Goal: Transaction & Acquisition: Purchase product/service

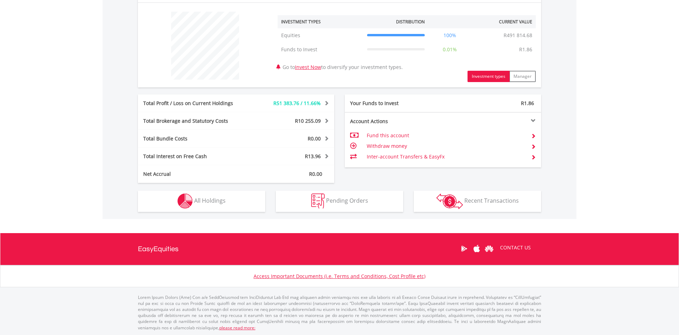
scroll to position [68, 134]
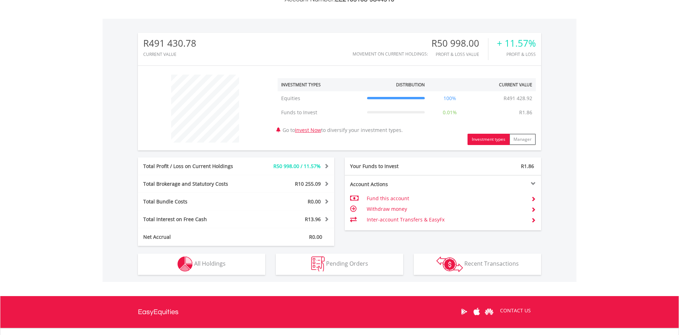
scroll to position [216, 0]
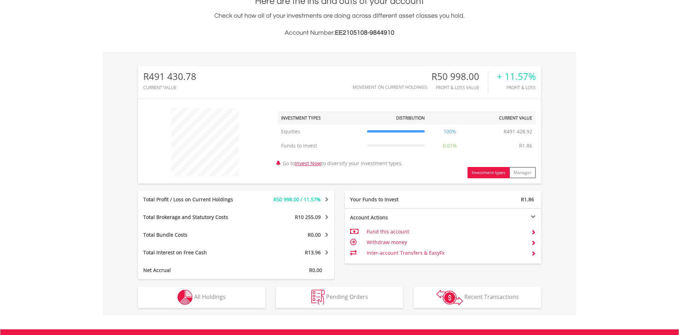
scroll to position [263, 0]
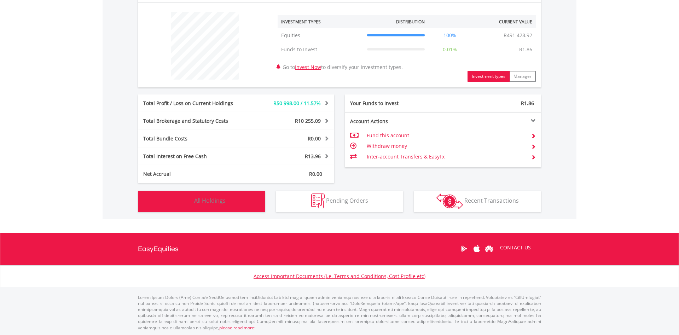
click at [211, 203] on span "All Holdings" at bounding box center [209, 201] width 31 height 8
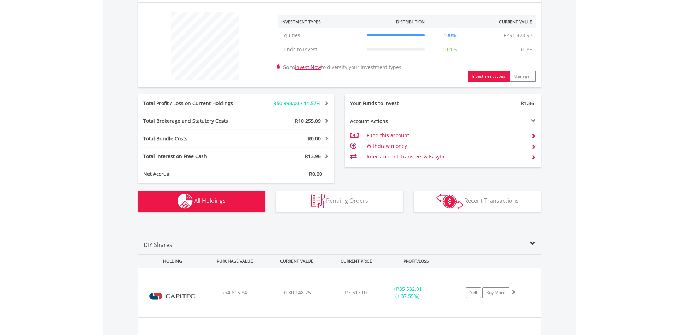
scroll to position [496, 0]
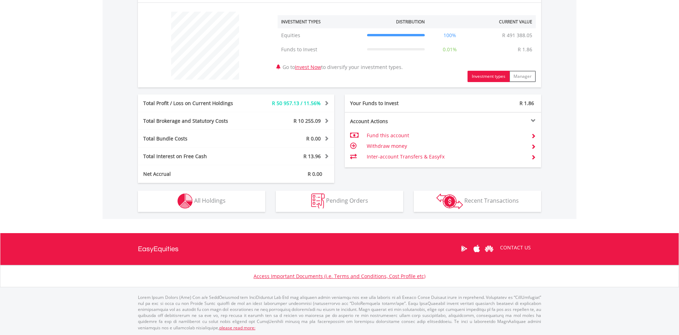
scroll to position [68, 134]
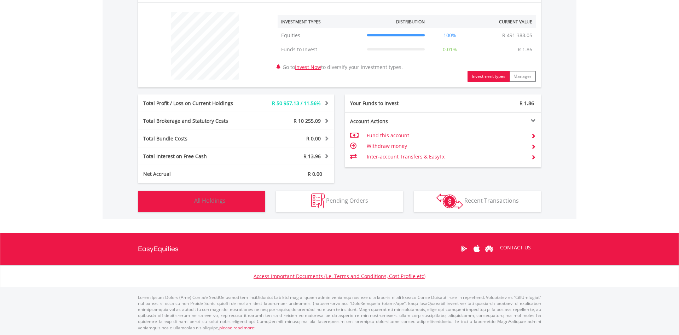
click at [215, 202] on span "All Holdings" at bounding box center [209, 201] width 31 height 8
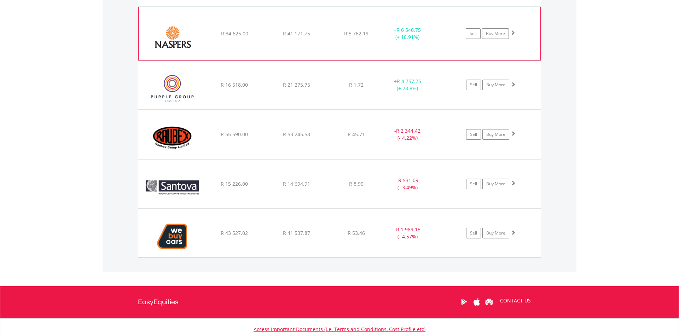
scroll to position [640, 0]
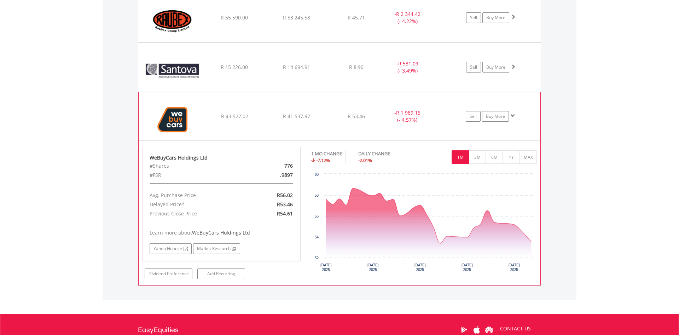
scroll to position [748, 0]
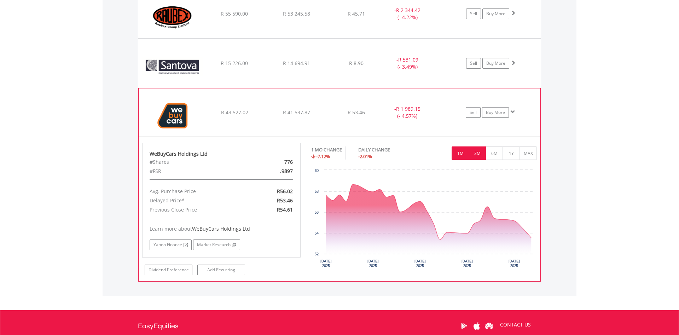
click at [476, 152] on button "3M" at bounding box center [477, 152] width 17 height 13
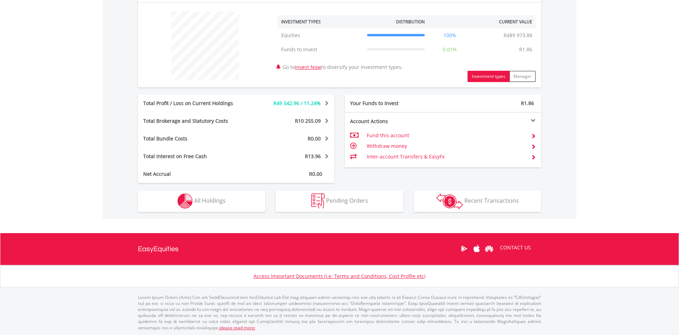
scroll to position [68, 134]
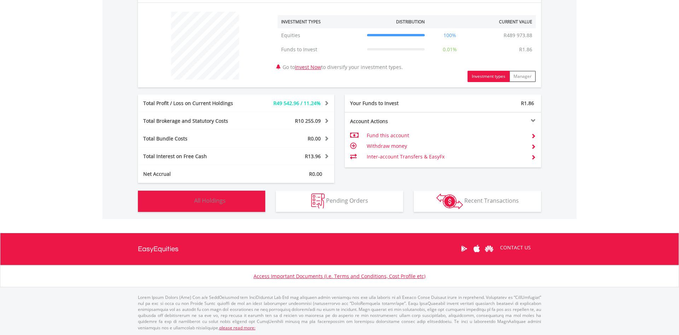
click at [235, 200] on button "Holdings All Holdings" at bounding box center [201, 201] width 127 height 21
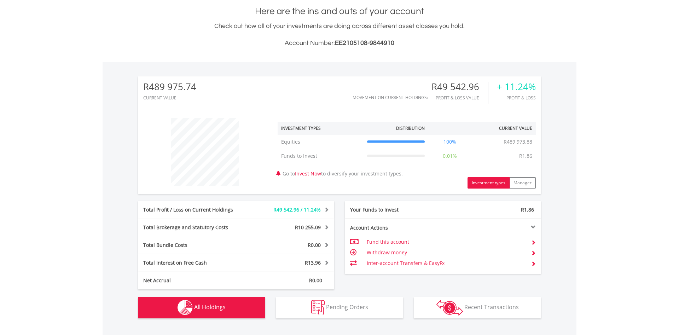
scroll to position [135, 0]
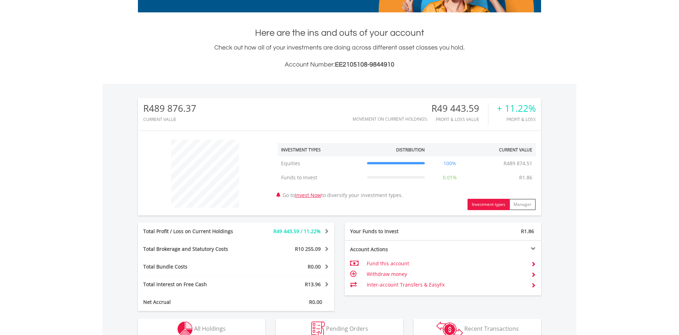
scroll to position [263, 0]
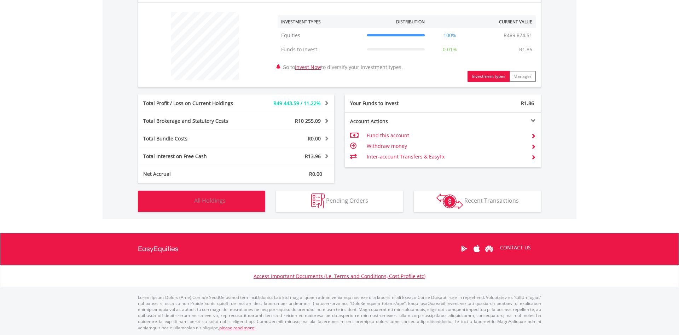
click at [208, 200] on span "All Holdings" at bounding box center [209, 201] width 31 height 8
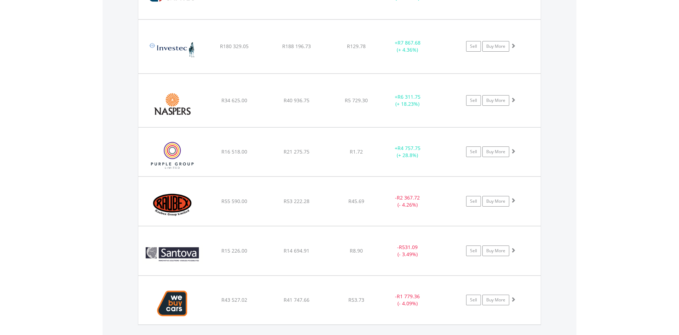
scroll to position [568, 0]
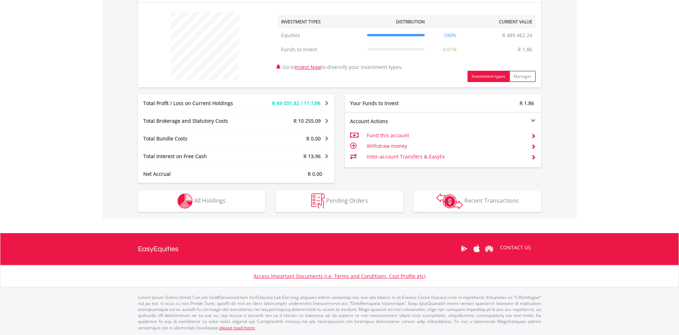
scroll to position [68, 134]
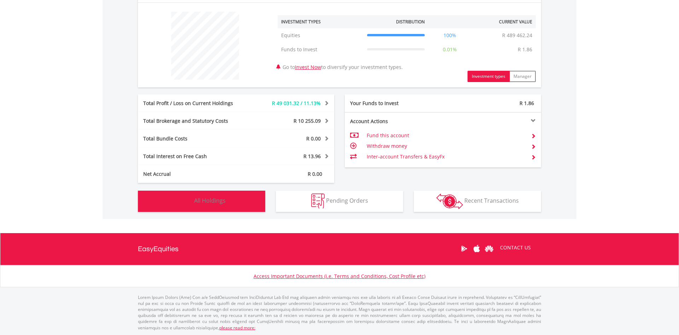
click at [211, 203] on span "All Holdings" at bounding box center [209, 201] width 31 height 8
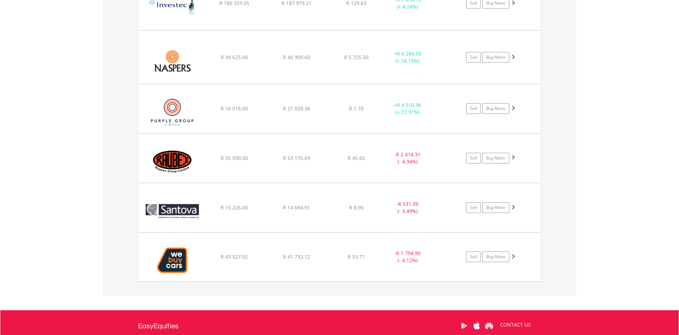
scroll to position [460, 0]
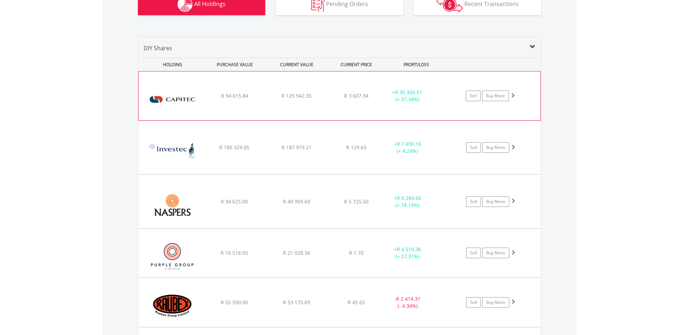
click at [327, 85] on div "﻿ Capitec Bank Holdings Limited R 94 615.84 R 129 942.35 R 3 607.34 + R 35 326.…" at bounding box center [340, 95] width 402 height 49
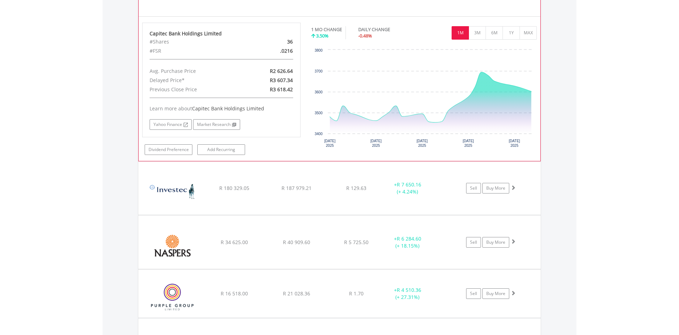
scroll to position [568, 0]
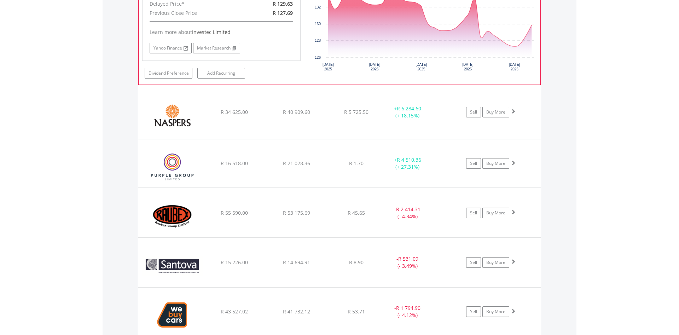
scroll to position [857, 0]
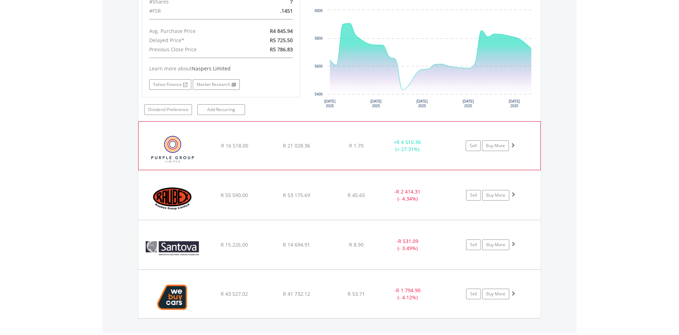
scroll to position [1001, 0]
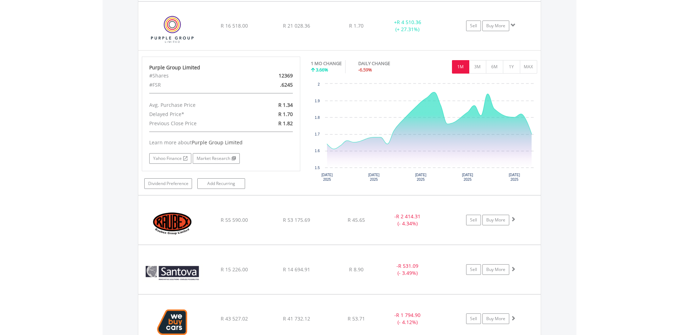
scroll to position [1109, 0]
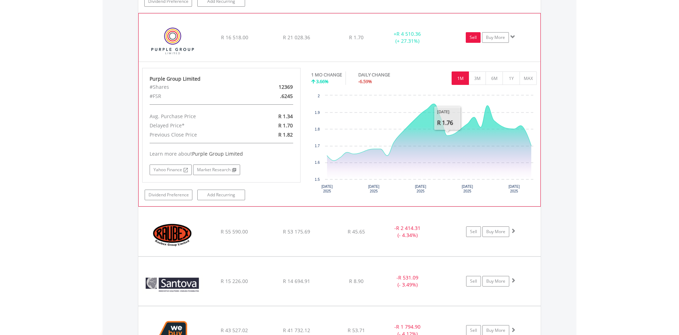
click at [471, 39] on link "Sell" at bounding box center [473, 37] width 15 height 11
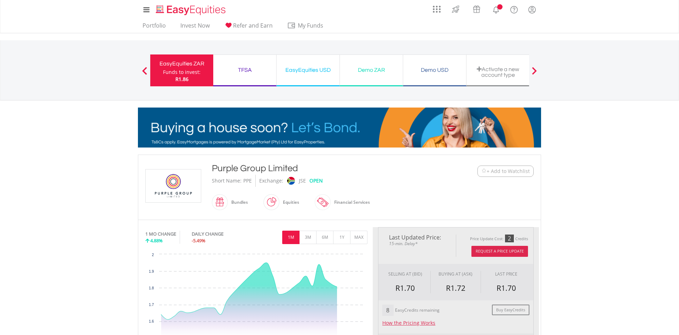
scroll to position [72, 0]
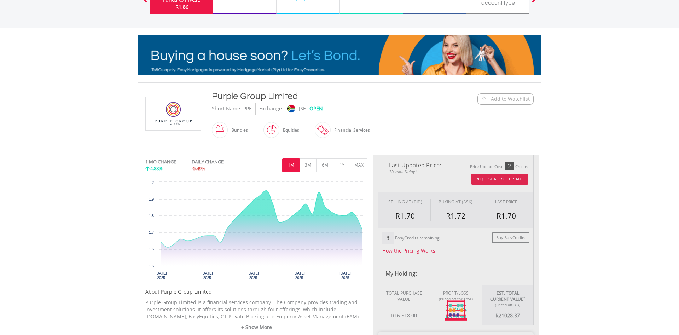
type input "********"
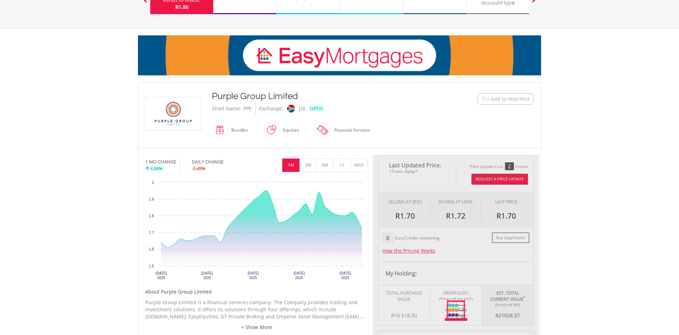
type input "******"
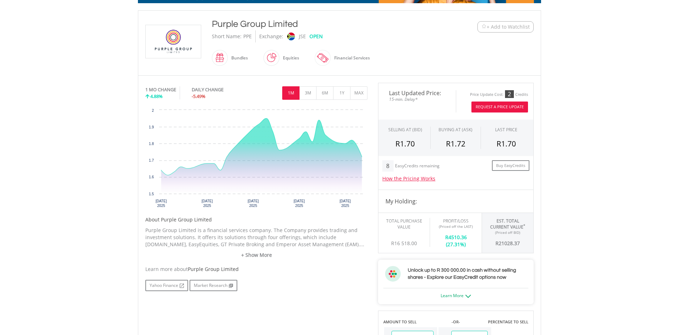
scroll to position [253, 0]
